Goal: Task Accomplishment & Management: Use online tool/utility

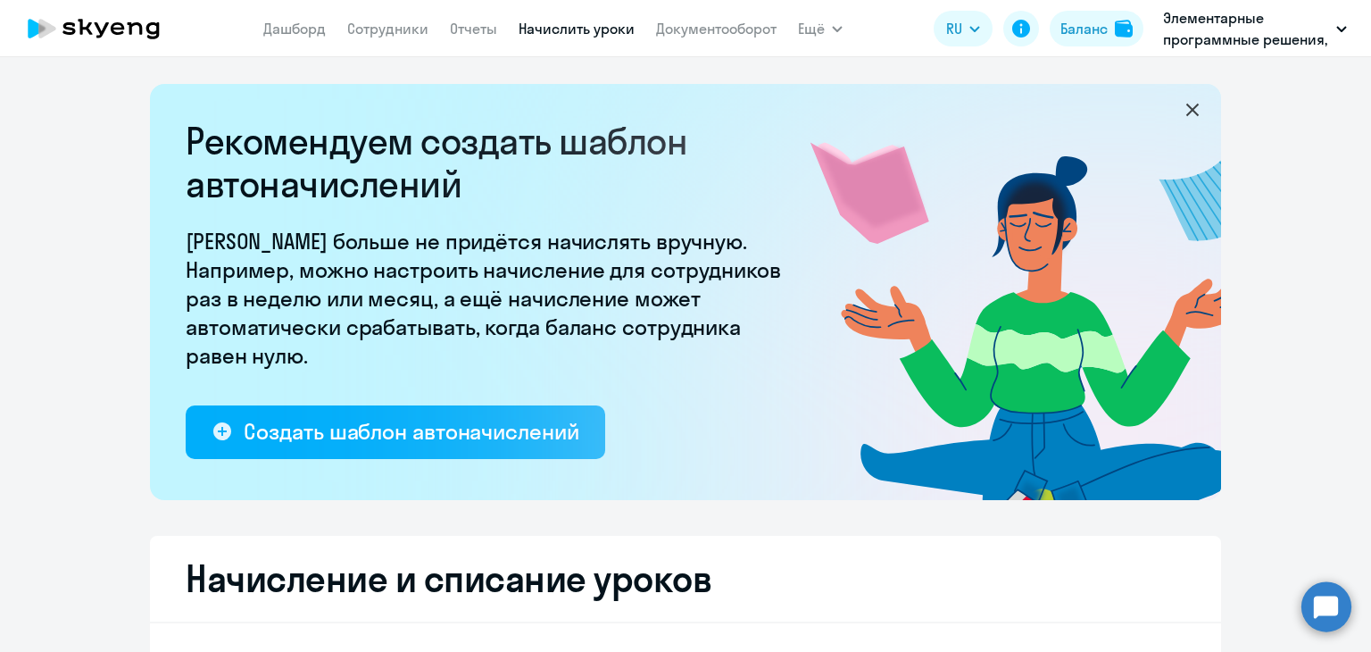
select select "10"
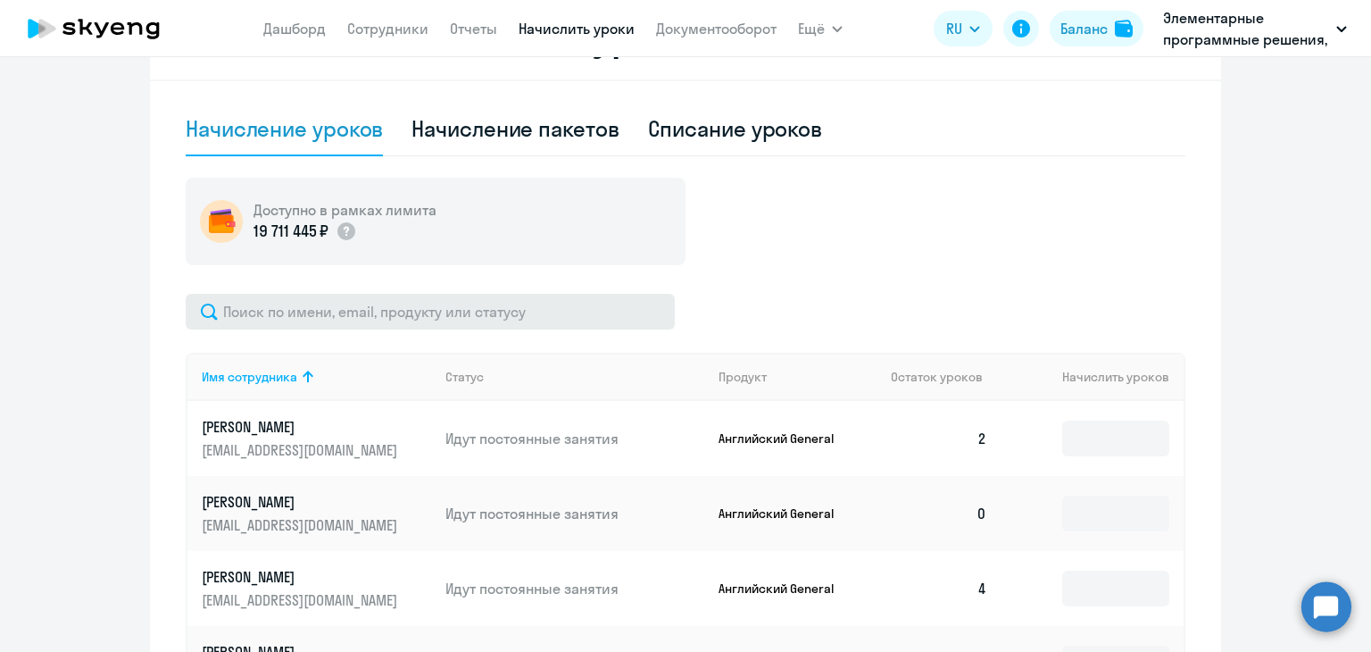
scroll to position [714, 0]
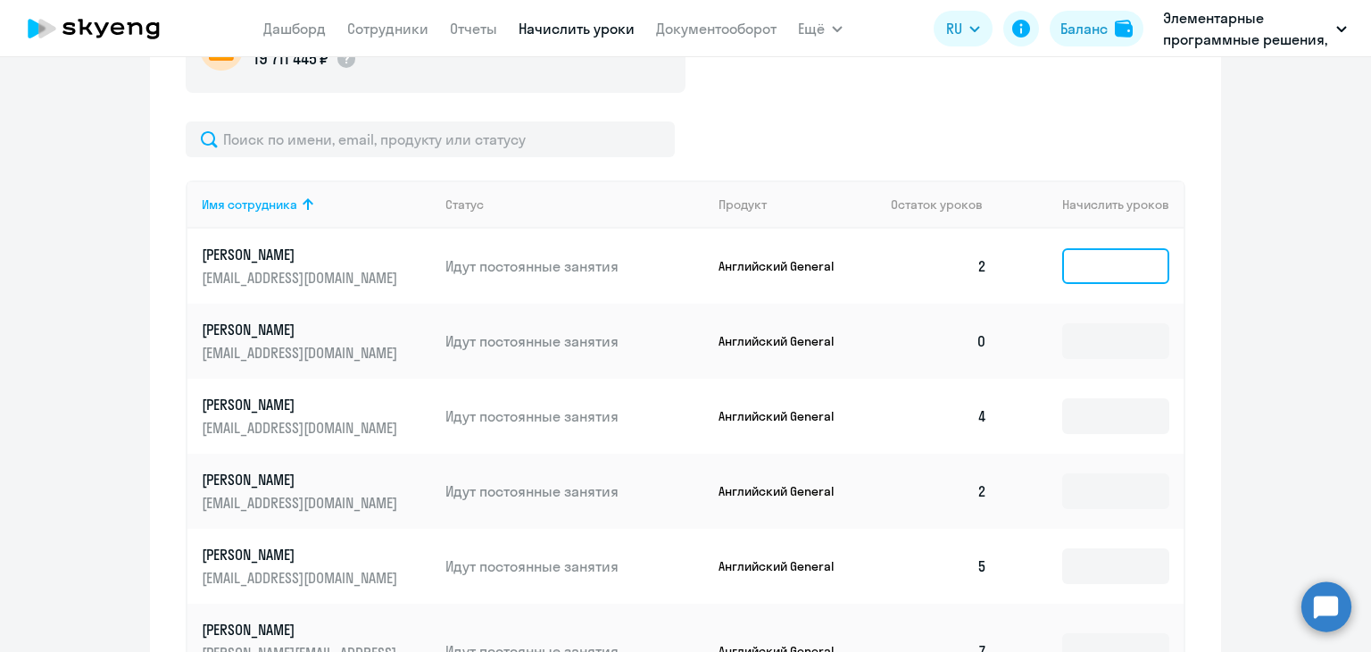
click at [1146, 254] on input at bounding box center [1115, 266] width 107 height 36
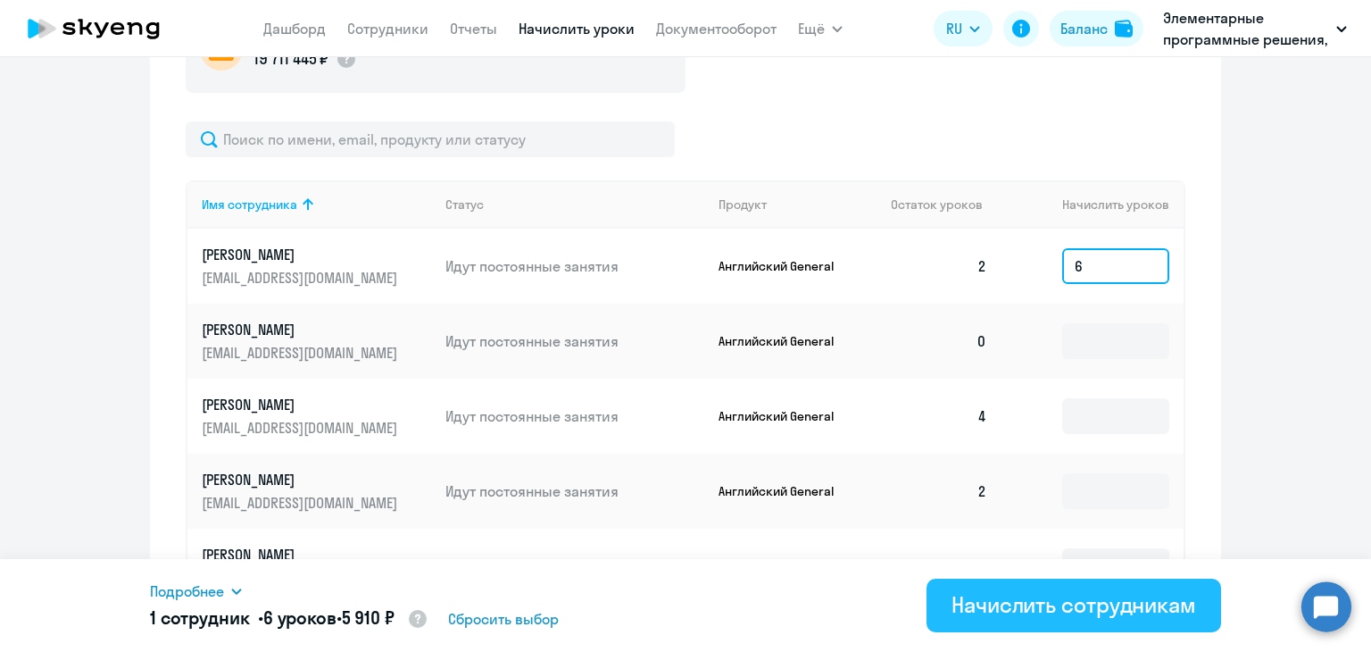
type input "6"
click at [975, 615] on div "Начислить сотрудникам" at bounding box center [1073, 604] width 245 height 29
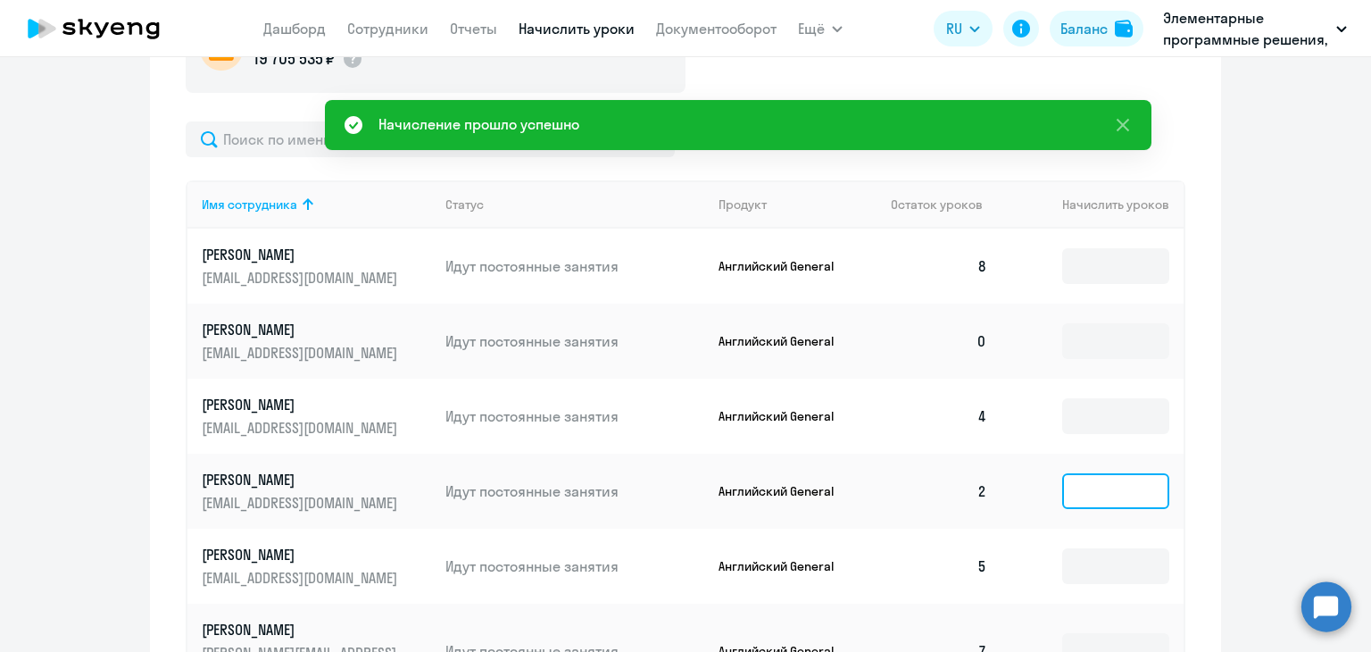
click at [1082, 498] on input at bounding box center [1115, 491] width 107 height 36
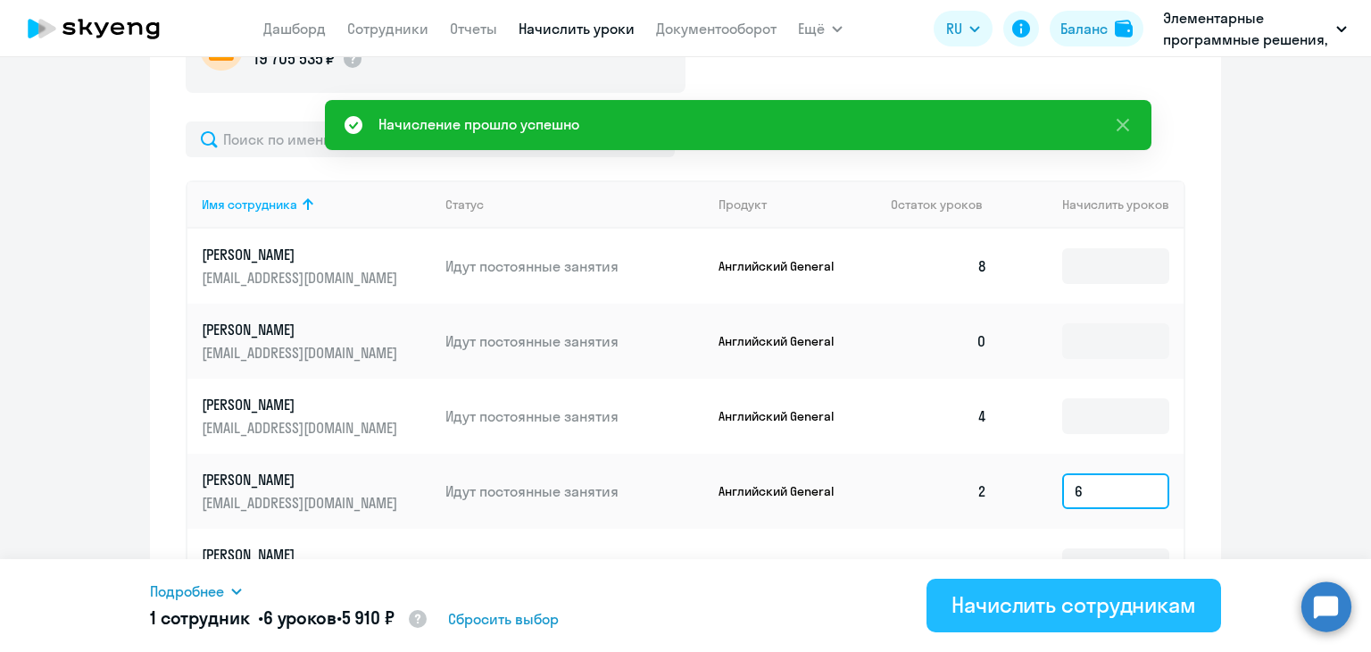
type input "6"
click at [1024, 590] on div "Начислить сотрудникам" at bounding box center [1073, 604] width 245 height 29
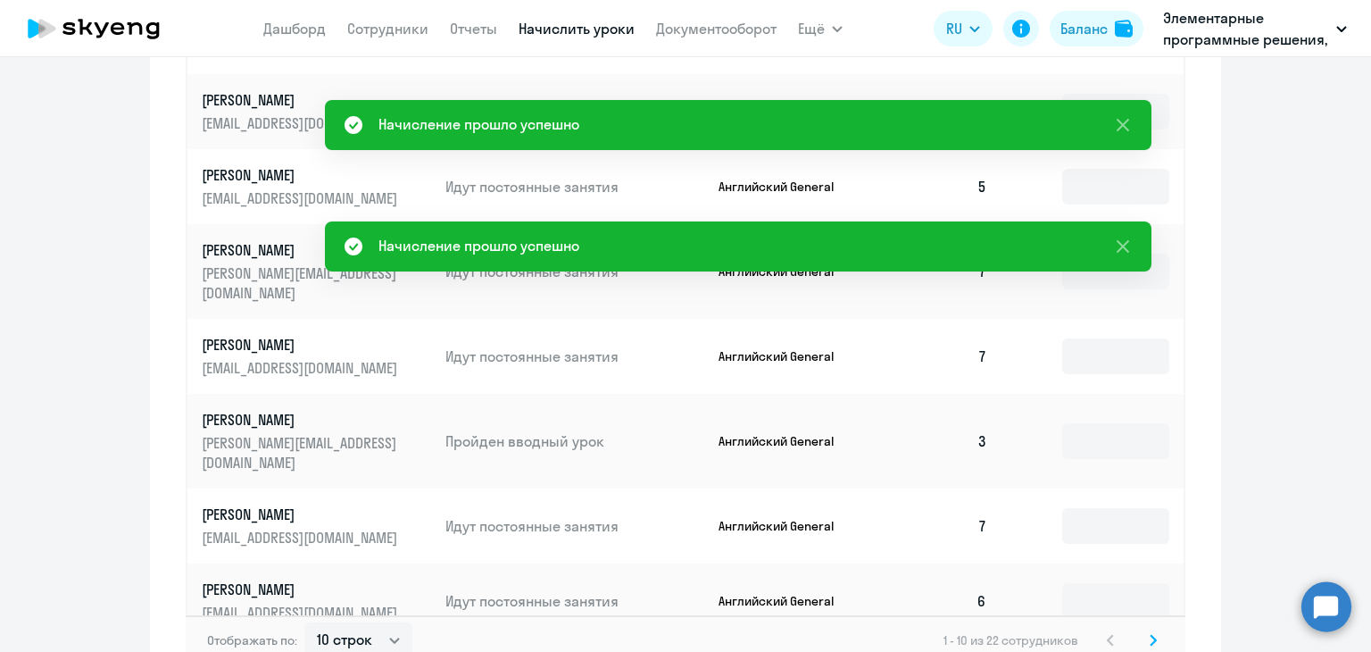
scroll to position [1191, 0]
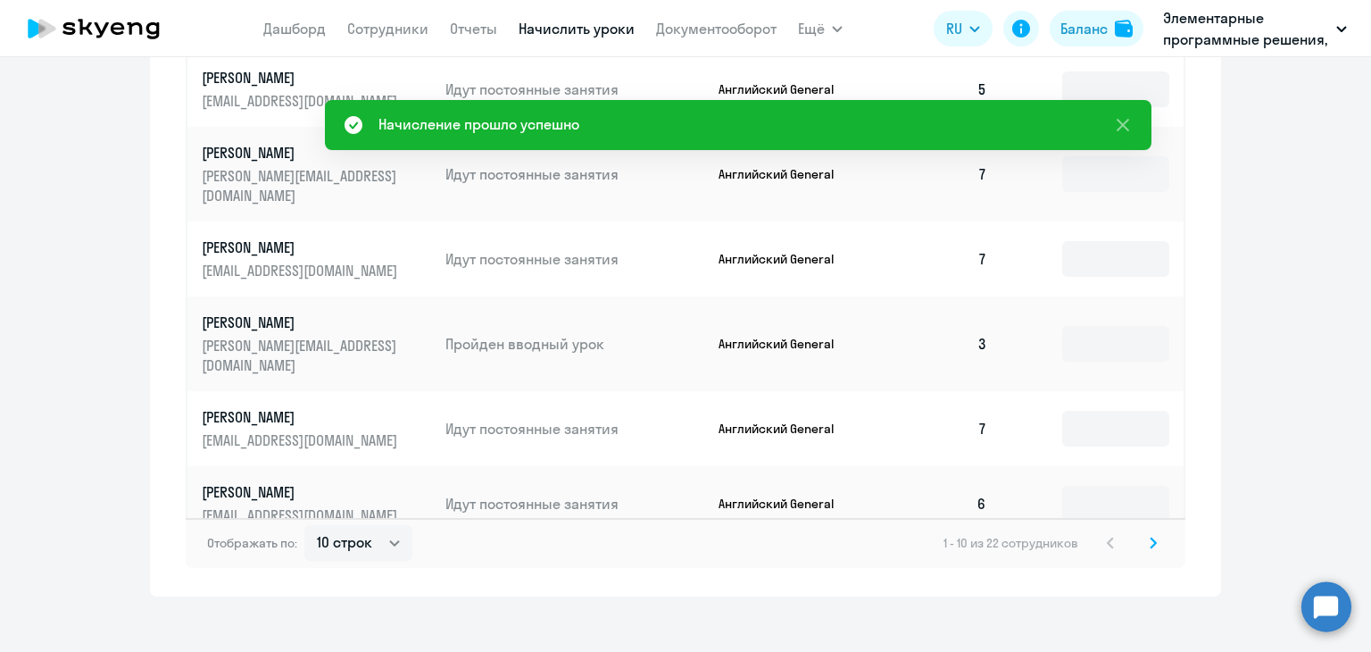
click at [1142, 532] on svg-icon at bounding box center [1152, 542] width 21 height 21
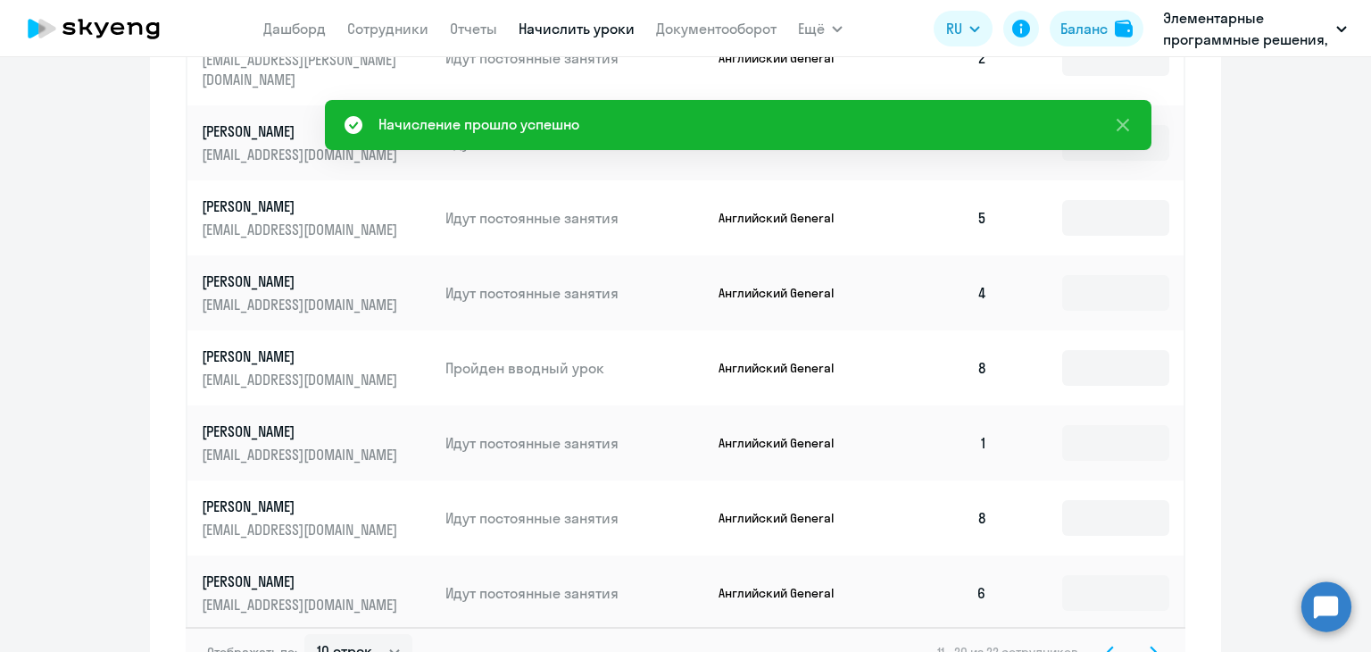
scroll to position [1101, 0]
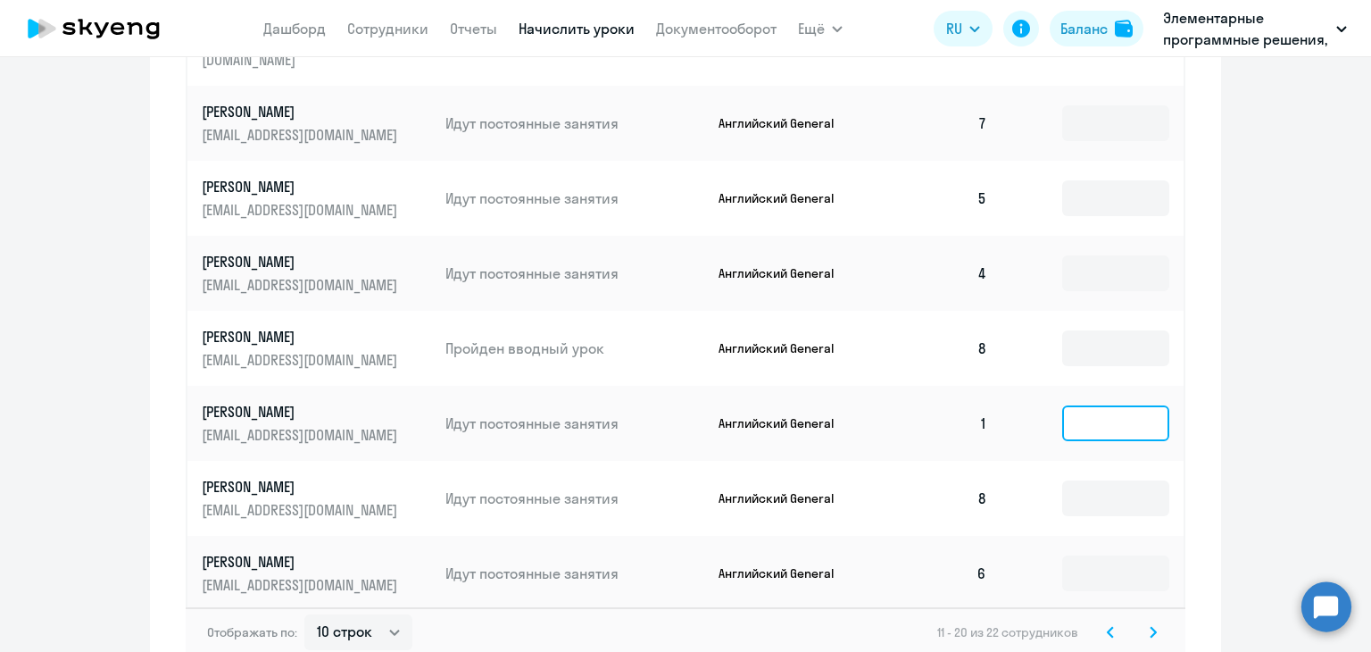
click at [1159, 409] on input at bounding box center [1115, 423] width 107 height 36
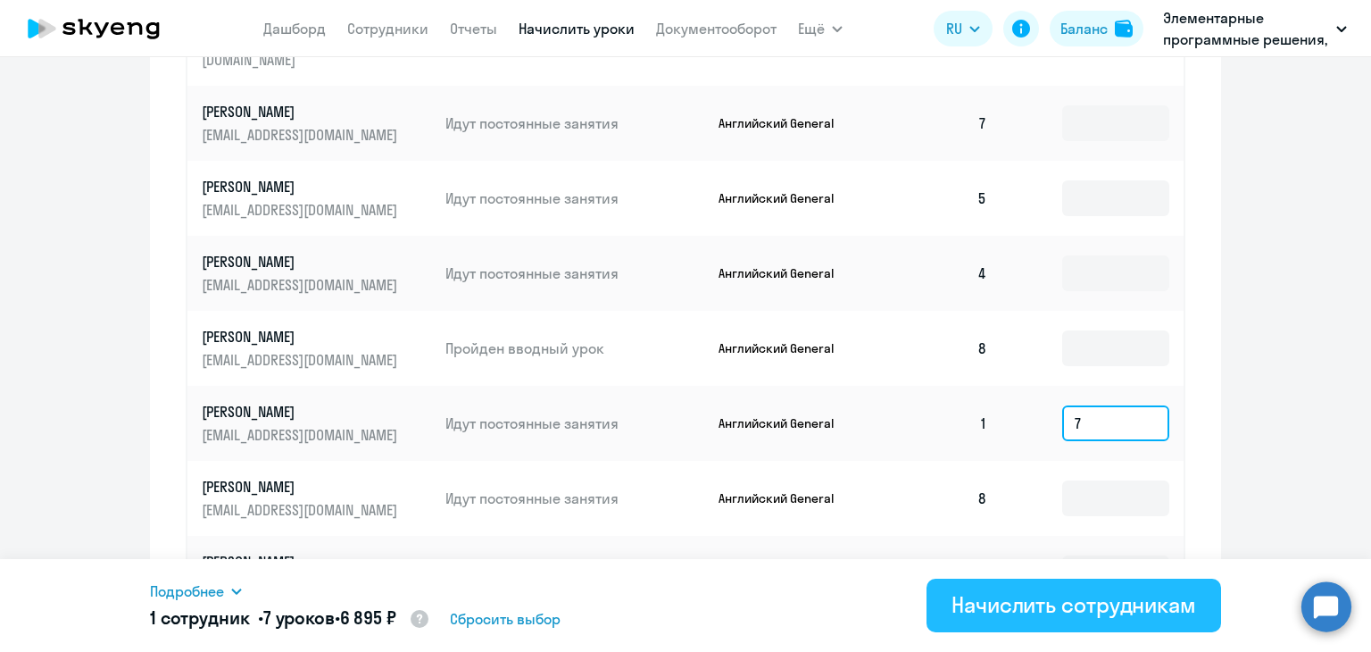
type input "7"
click at [1085, 601] on div "Начислить сотрудникам" at bounding box center [1073, 604] width 245 height 29
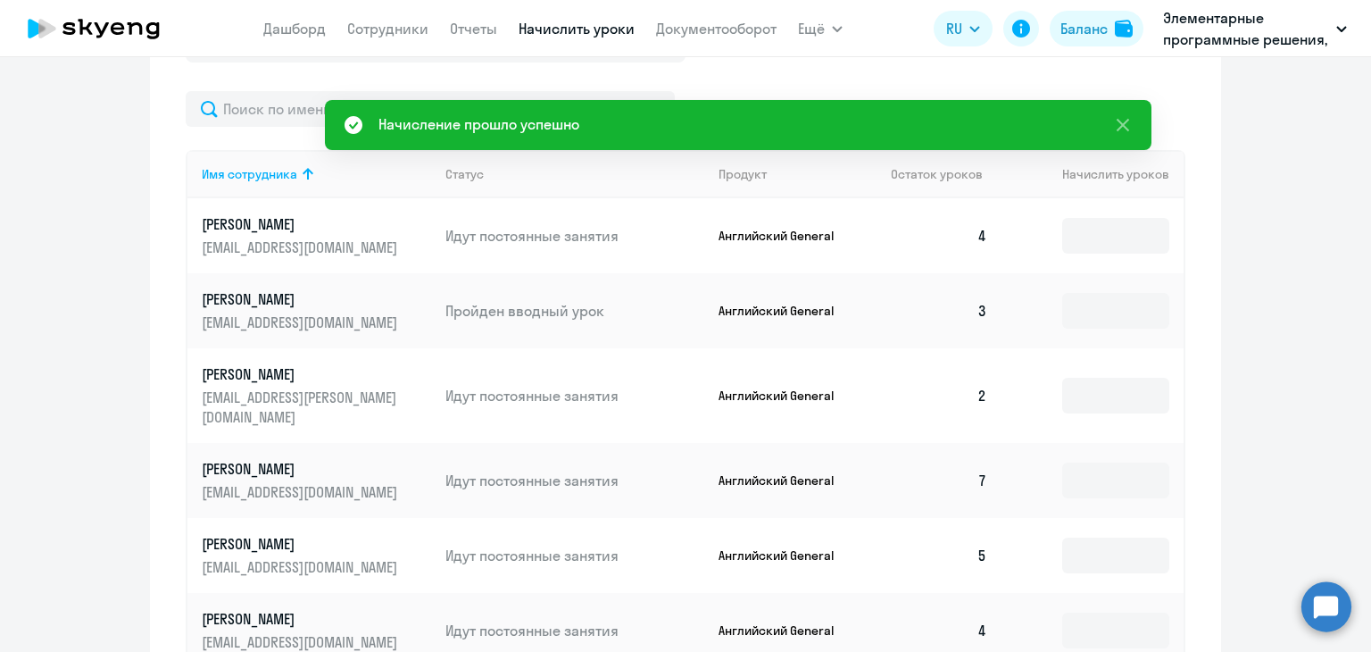
scroll to position [655, 0]
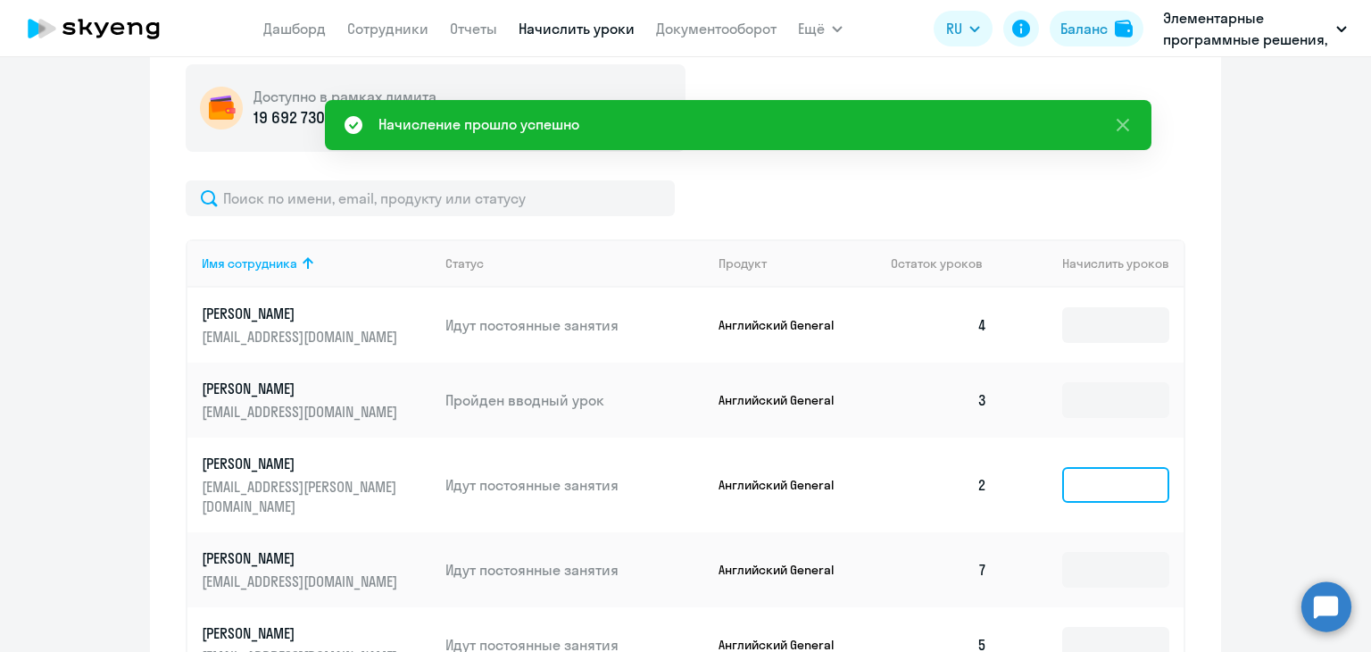
click at [1088, 469] on input at bounding box center [1115, 485] width 107 height 36
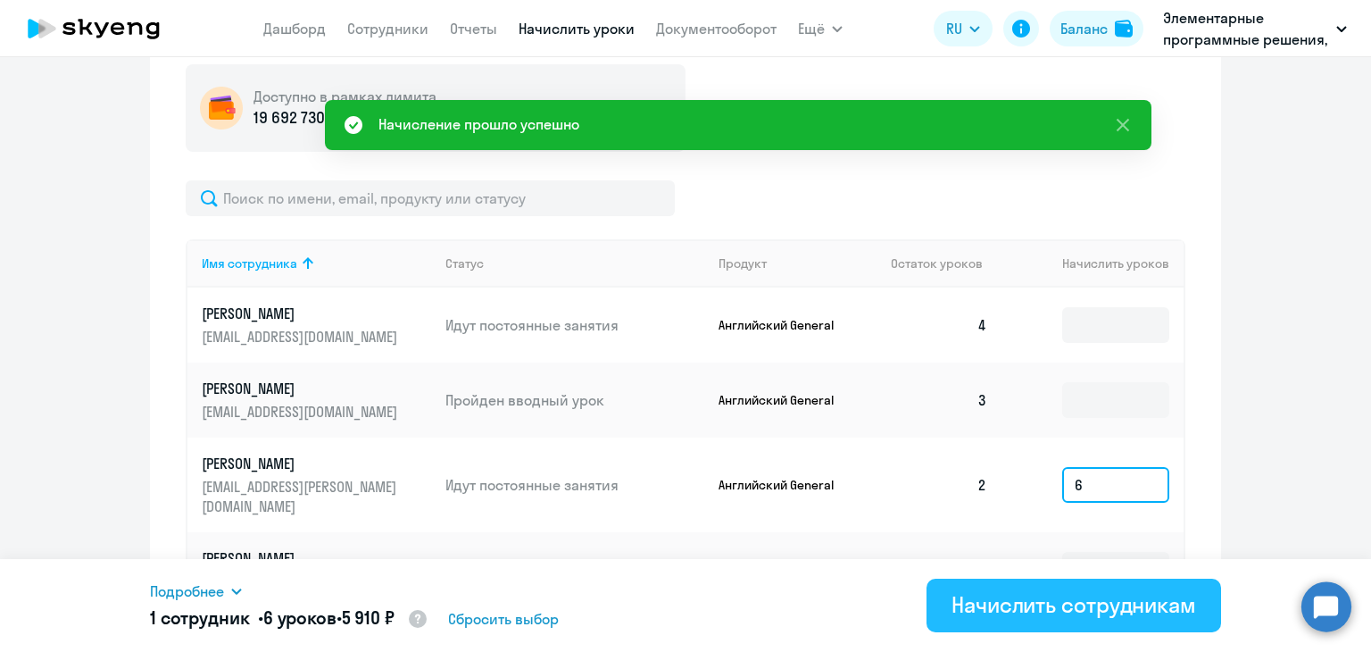
type input "6"
click at [988, 588] on button "Начислить сотрудникам" at bounding box center [1073, 605] width 295 height 54
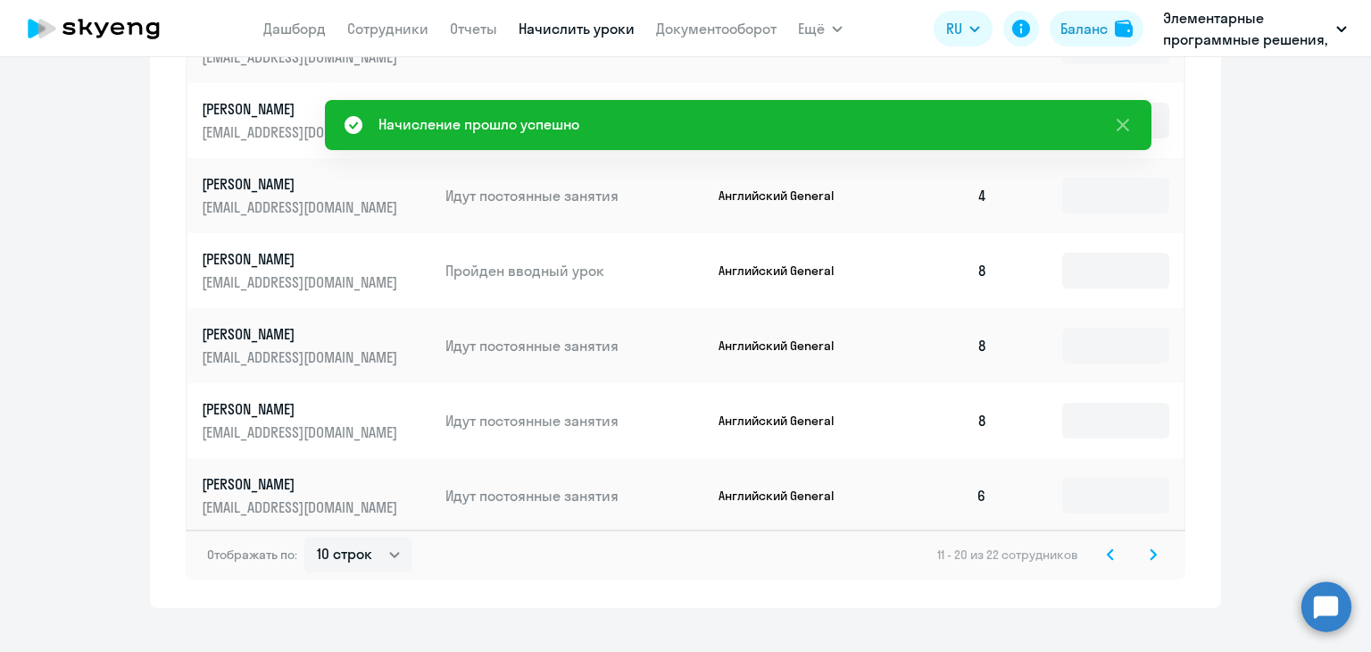
scroll to position [1191, 0]
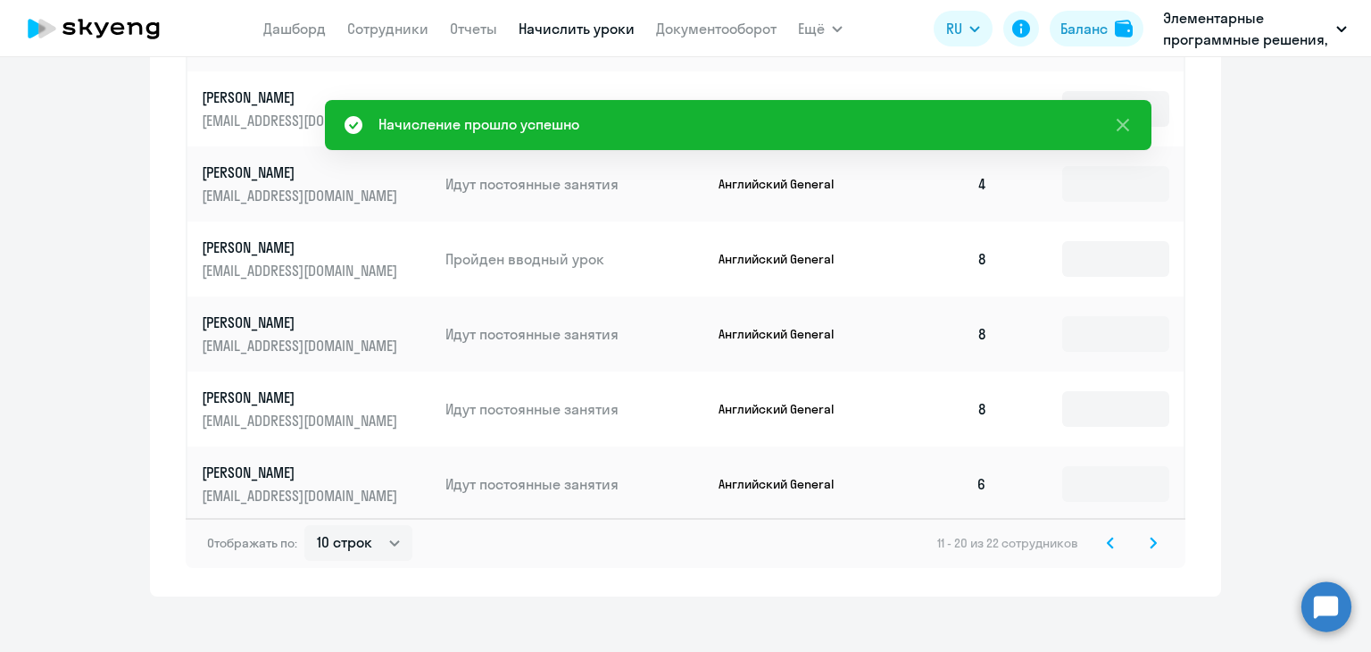
click at [1132, 534] on div "11 - 20 из 22 сотрудников" at bounding box center [1050, 542] width 227 height 21
click at [1142, 532] on svg-icon at bounding box center [1152, 542] width 21 height 21
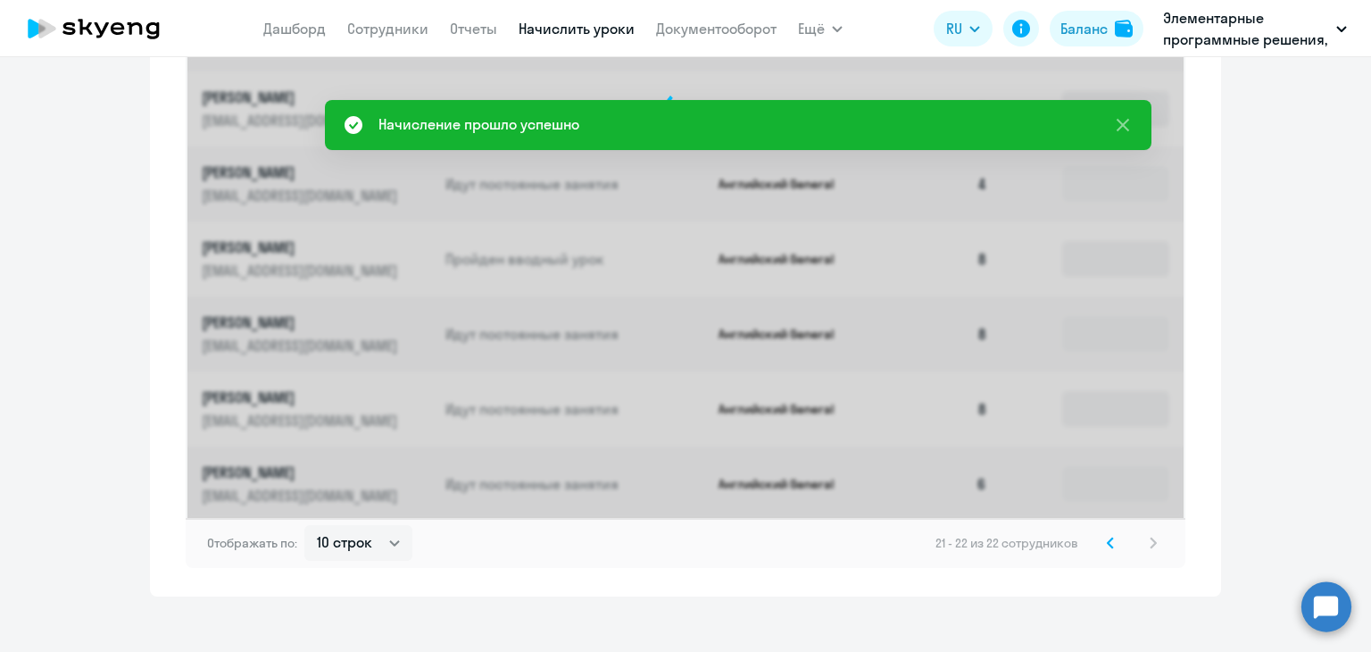
scroll to position [660, 0]
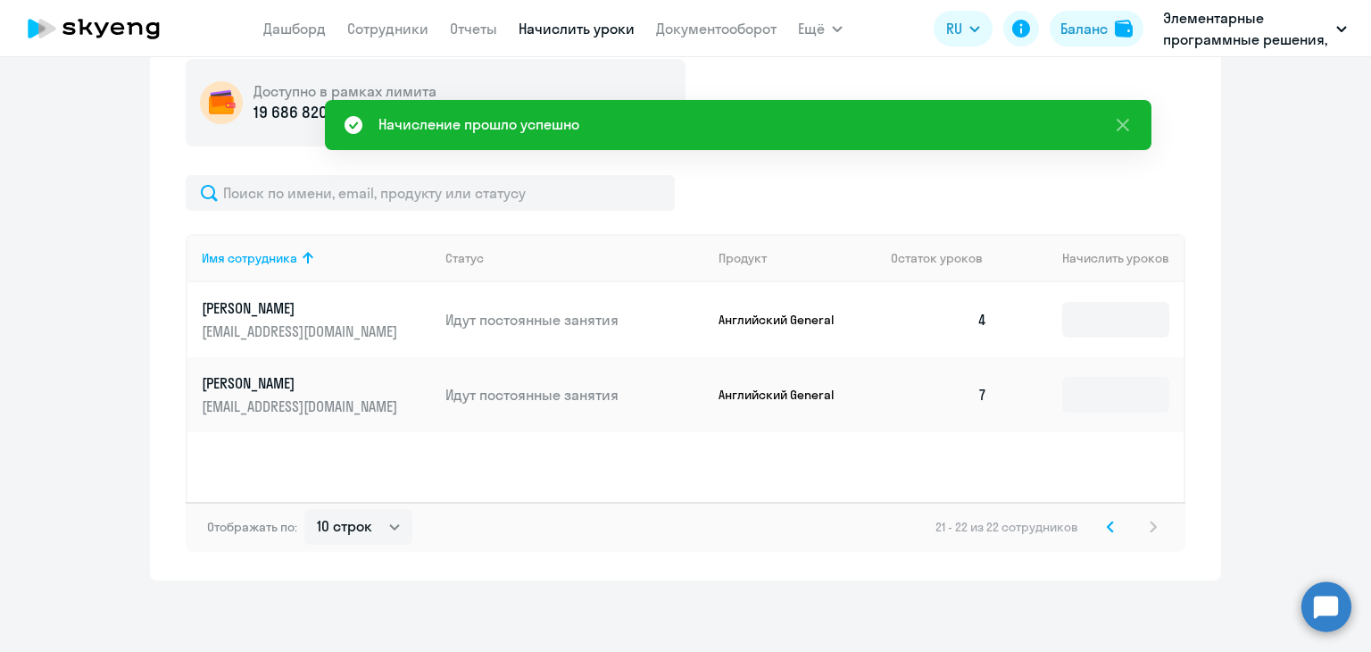
click at [1111, 522] on svg-icon at bounding box center [1110, 526] width 21 height 21
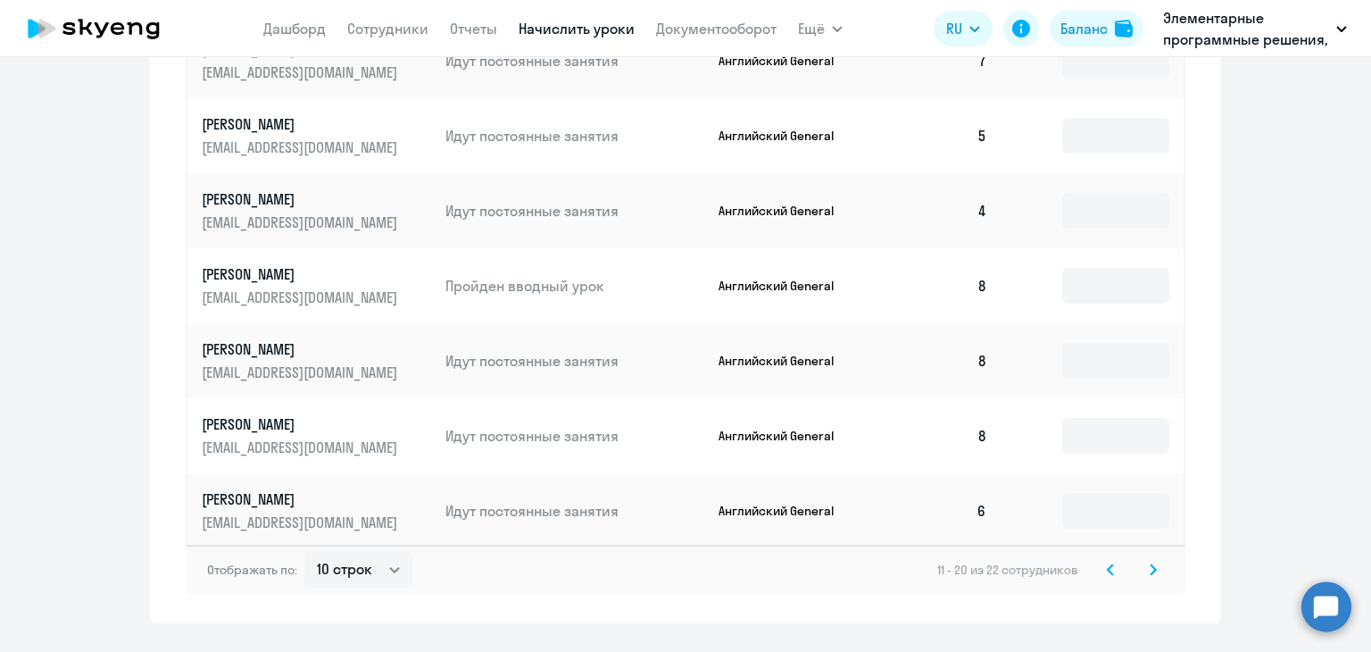
scroll to position [1191, 0]
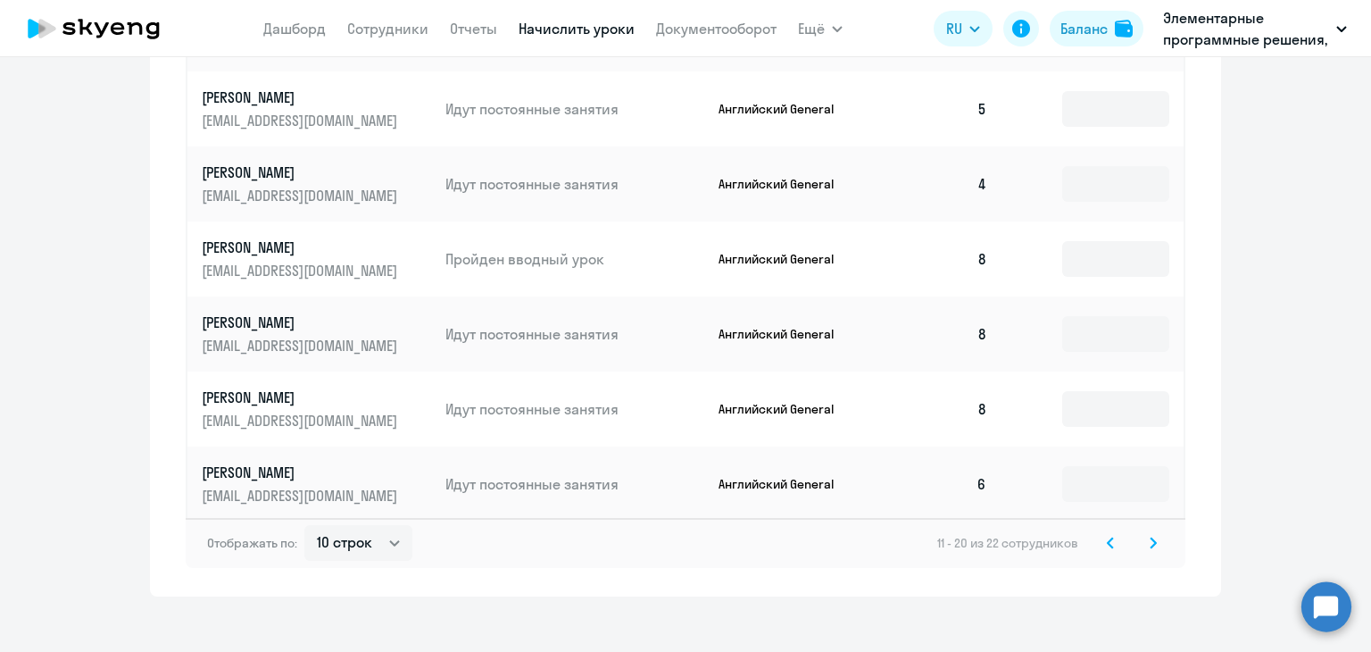
click at [1107, 536] on icon at bounding box center [1110, 542] width 7 height 12
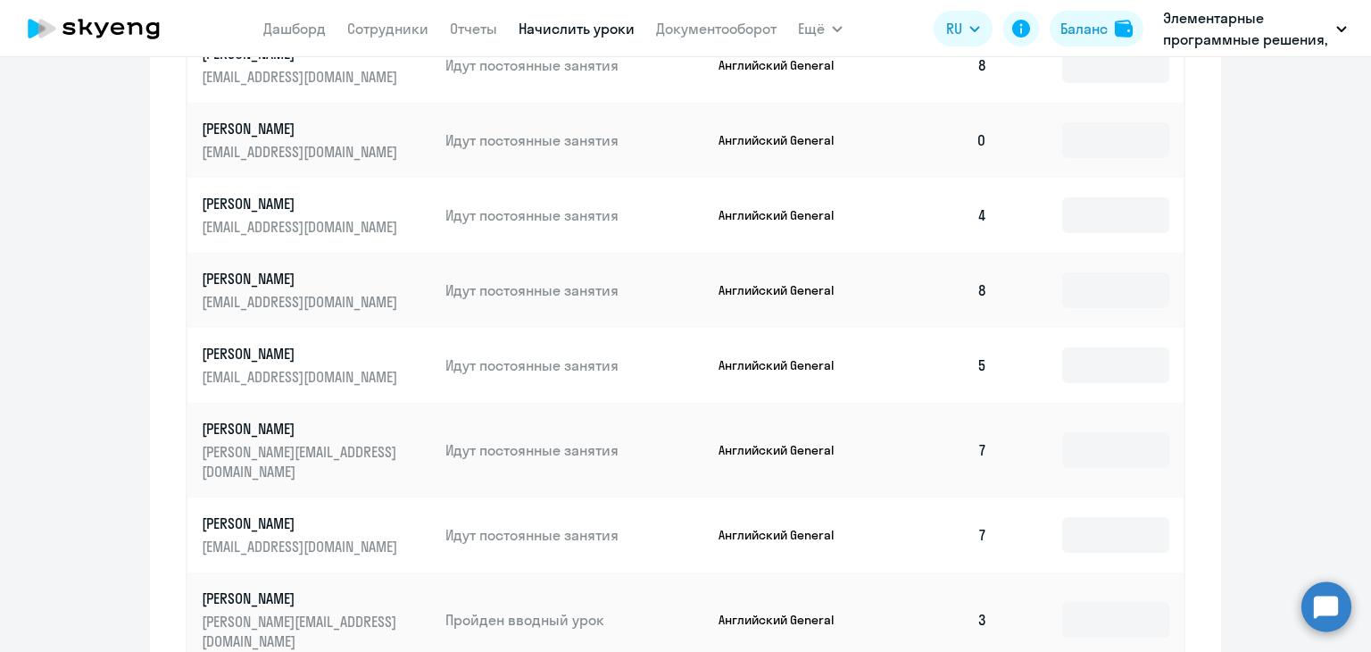
scroll to position [744, 0]
